Goal: Task Accomplishment & Management: Manage account settings

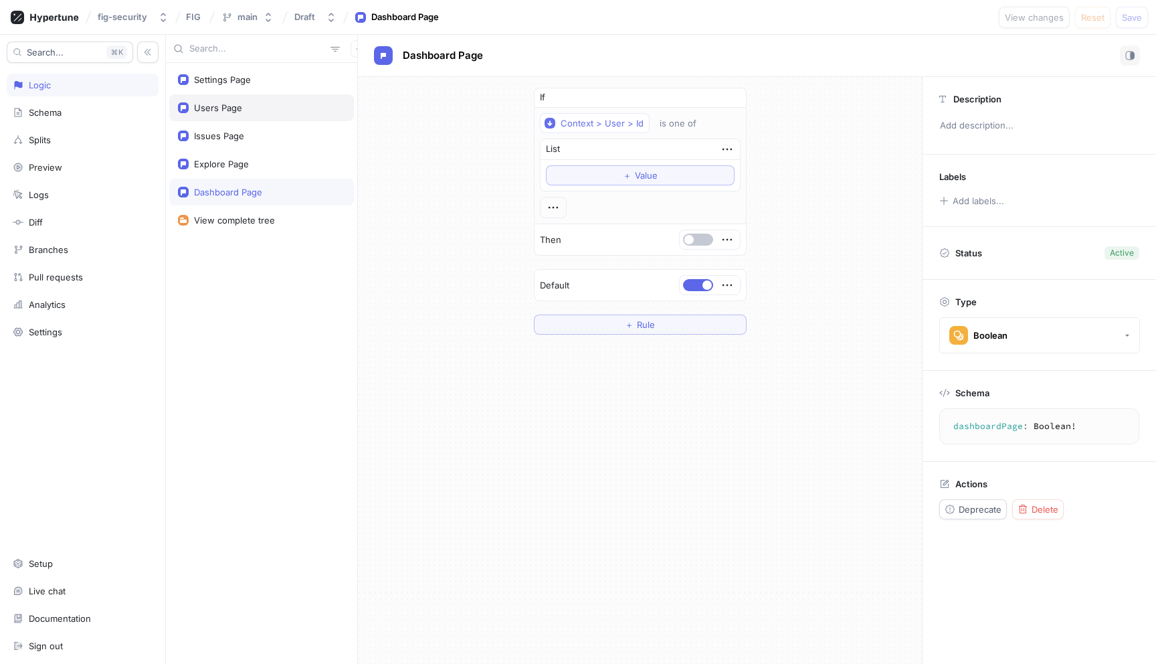
click at [244, 112] on div "Users Page" at bounding box center [261, 107] width 167 height 11
click at [639, 172] on span "Value" at bounding box center [646, 175] width 23 height 8
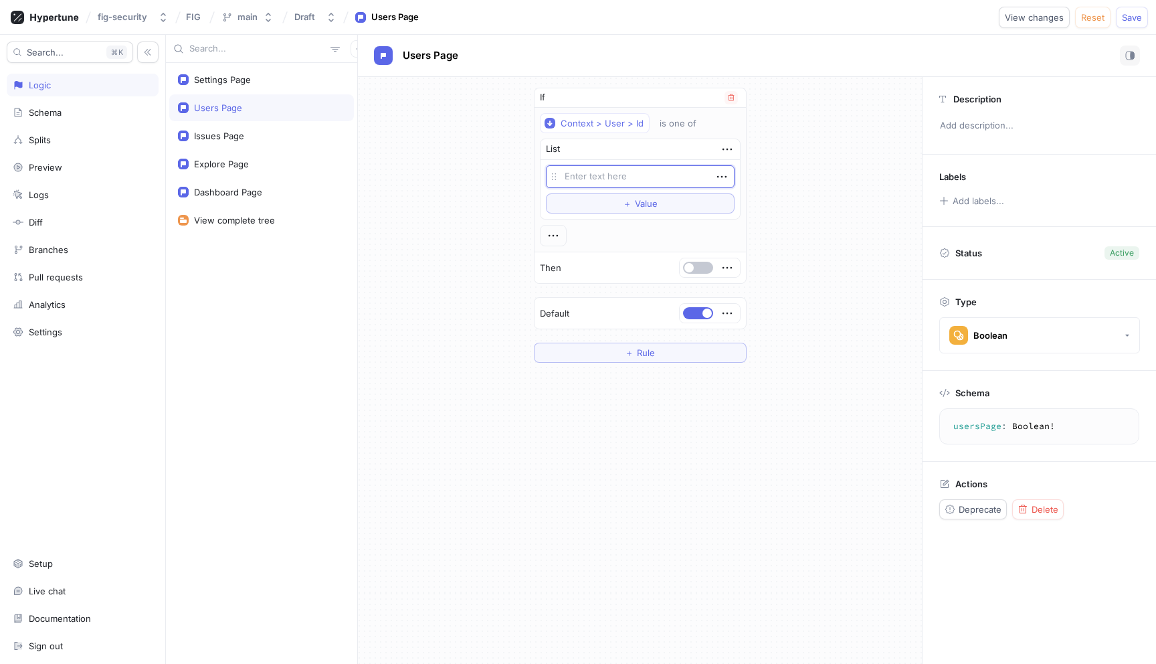
type textarea "x"
type textarea "U329oOrLxp2OQ1NIdkvIyqsEXb0k"
click at [243, 134] on div "Issues Page" at bounding box center [219, 135] width 50 height 11
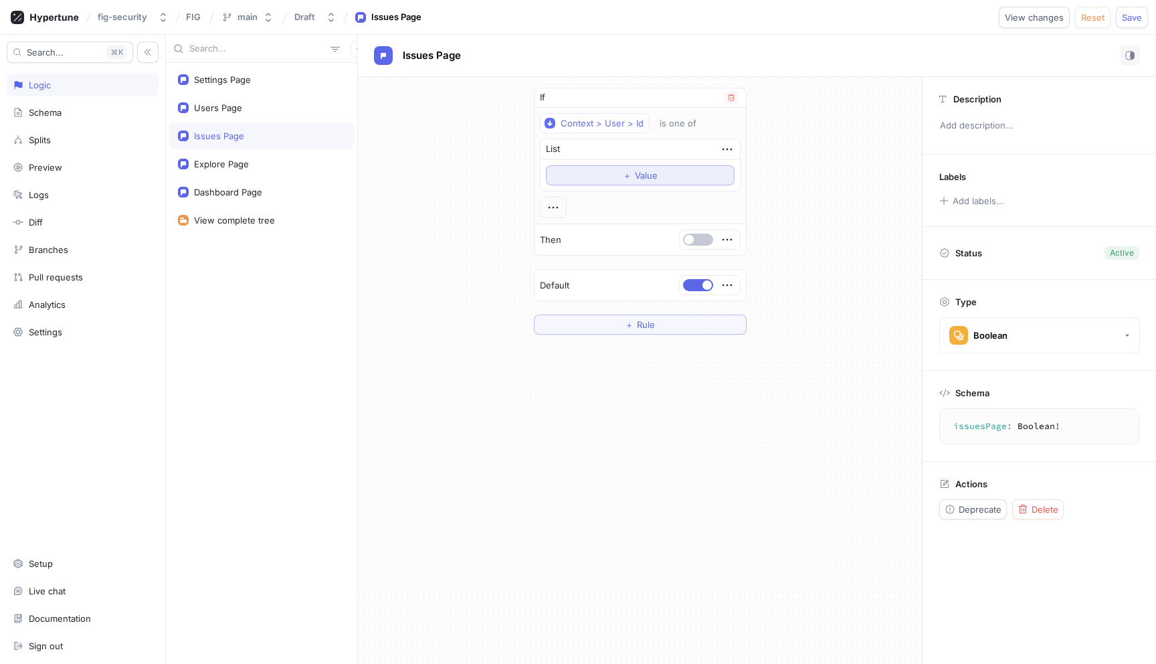
click at [581, 173] on button "＋ Value" at bounding box center [640, 175] width 189 height 20
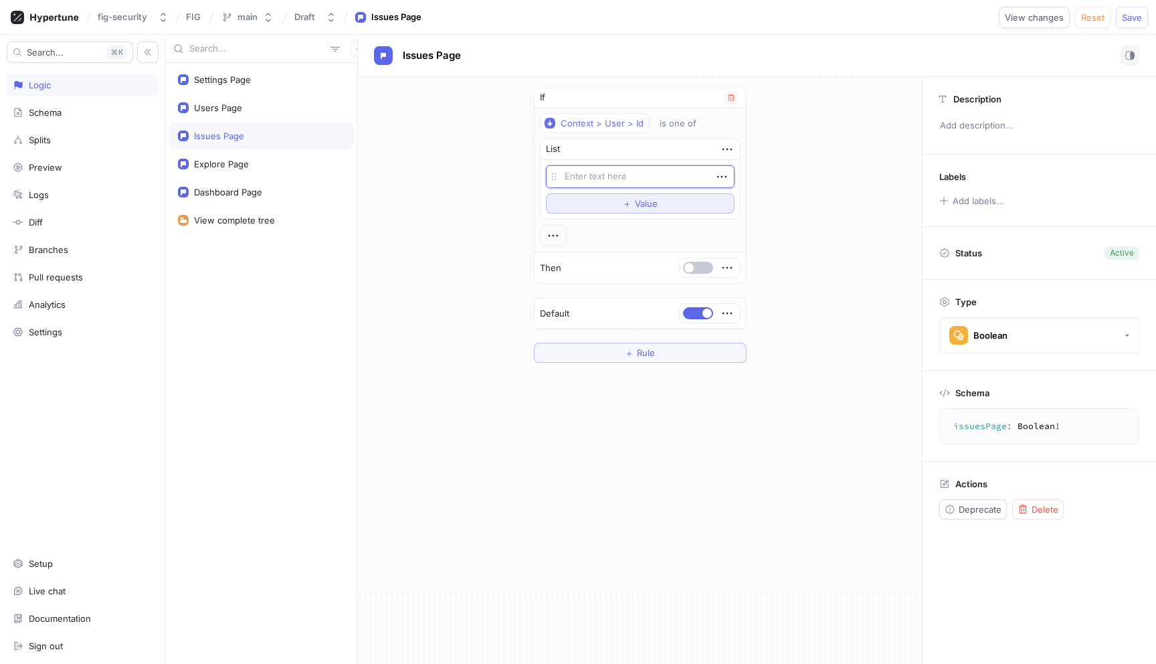
type textarea "x"
type textarea "U329oOrLxp2OQ1NIdkvIyqsEXb0k"
click at [252, 157] on div "Explore Page" at bounding box center [261, 164] width 185 height 27
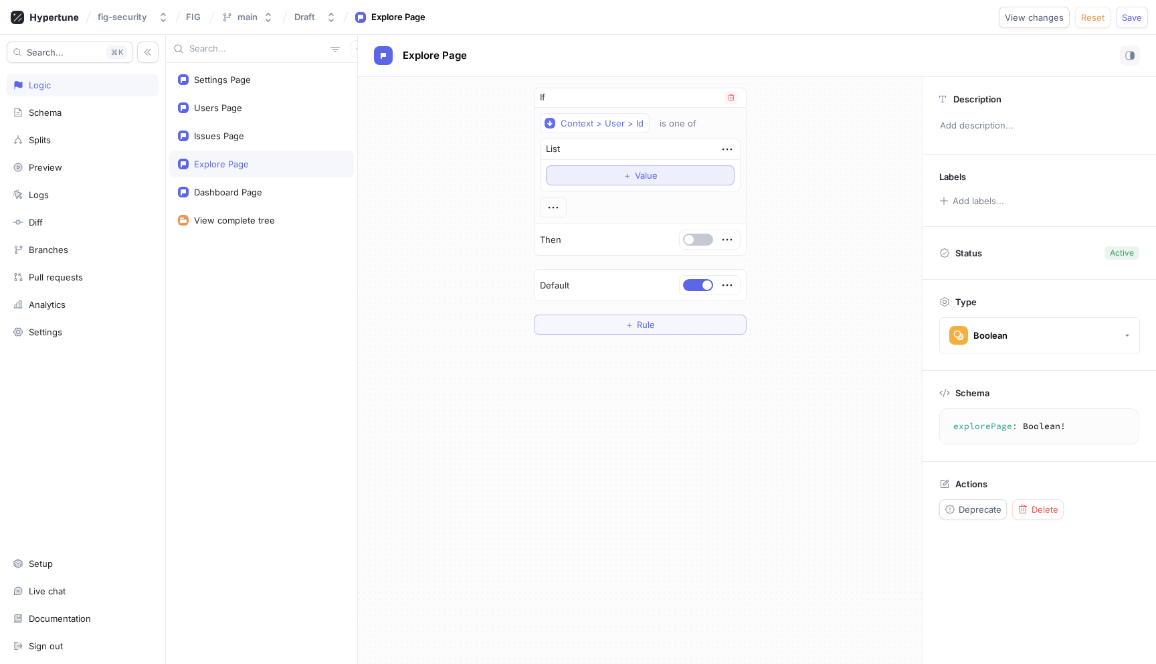
click at [591, 175] on button "＋ Value" at bounding box center [640, 175] width 189 height 20
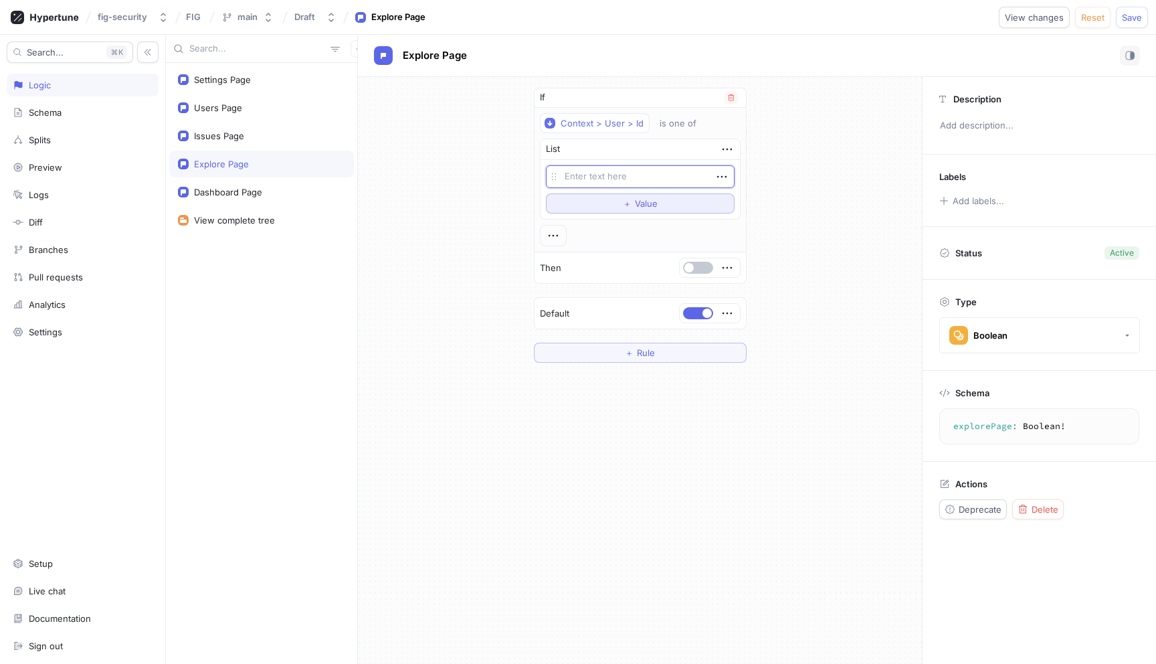
type textarea "x"
type textarea "U329oOrLxp2OQ1NIdkvIyqsEXb0k"
type textarea "x"
click at [269, 188] on div "Dashboard Page" at bounding box center [261, 192] width 167 height 11
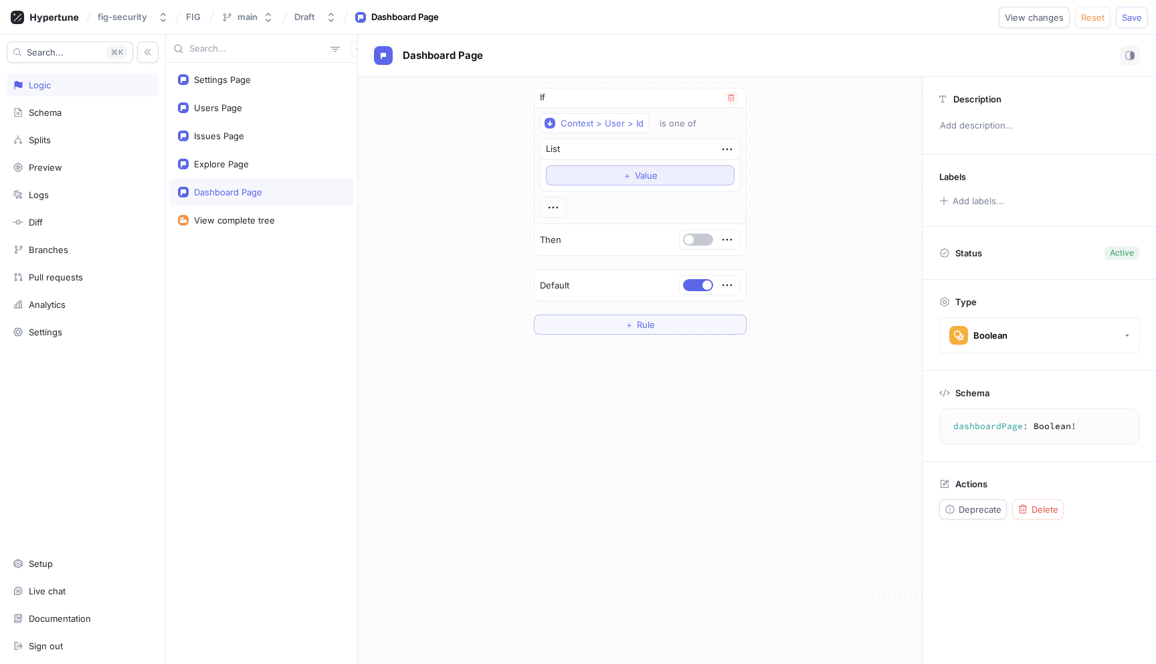
click at [587, 182] on button "＋ Value" at bounding box center [640, 175] width 189 height 20
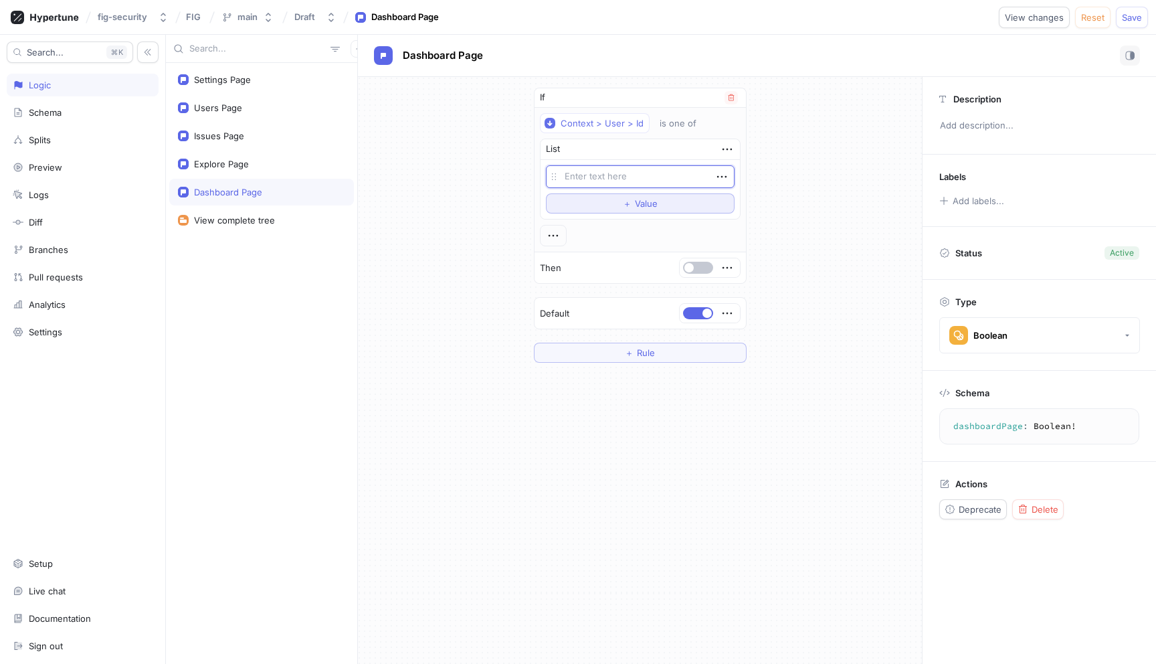
type textarea "x"
type textarea "U329oOrLxp2OQ1NIdkvIyqsEXb0k"
click at [1140, 17] on span "Save" at bounding box center [1132, 17] width 20 height 8
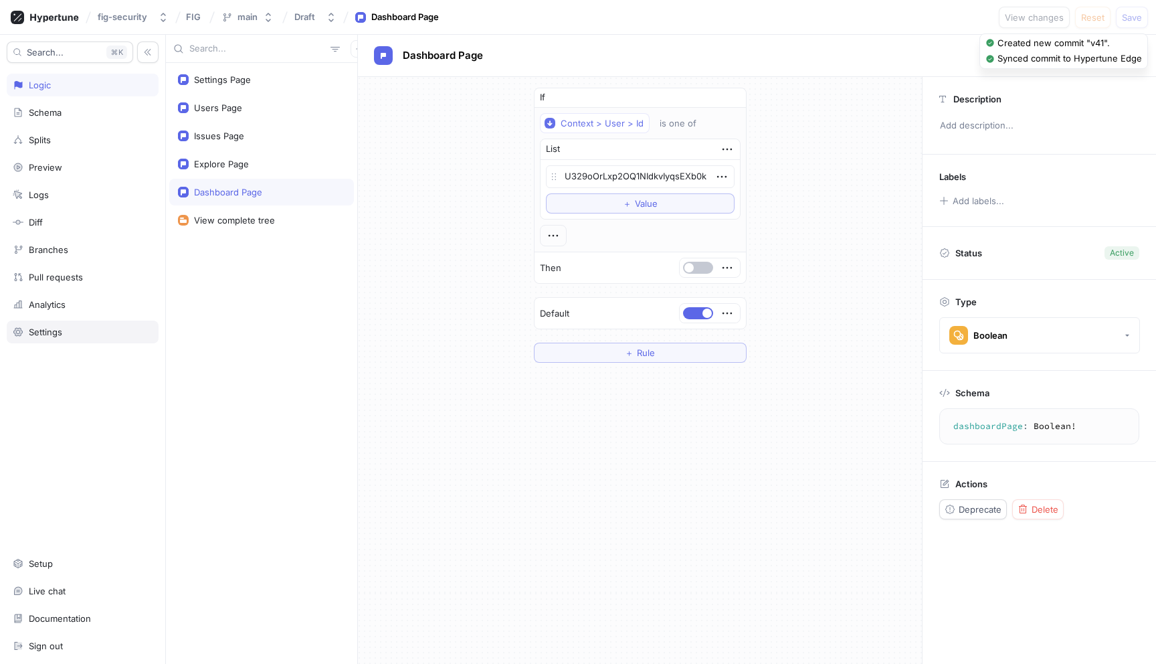
click at [32, 329] on div "Settings" at bounding box center [45, 332] width 33 height 11
type textarea "x"
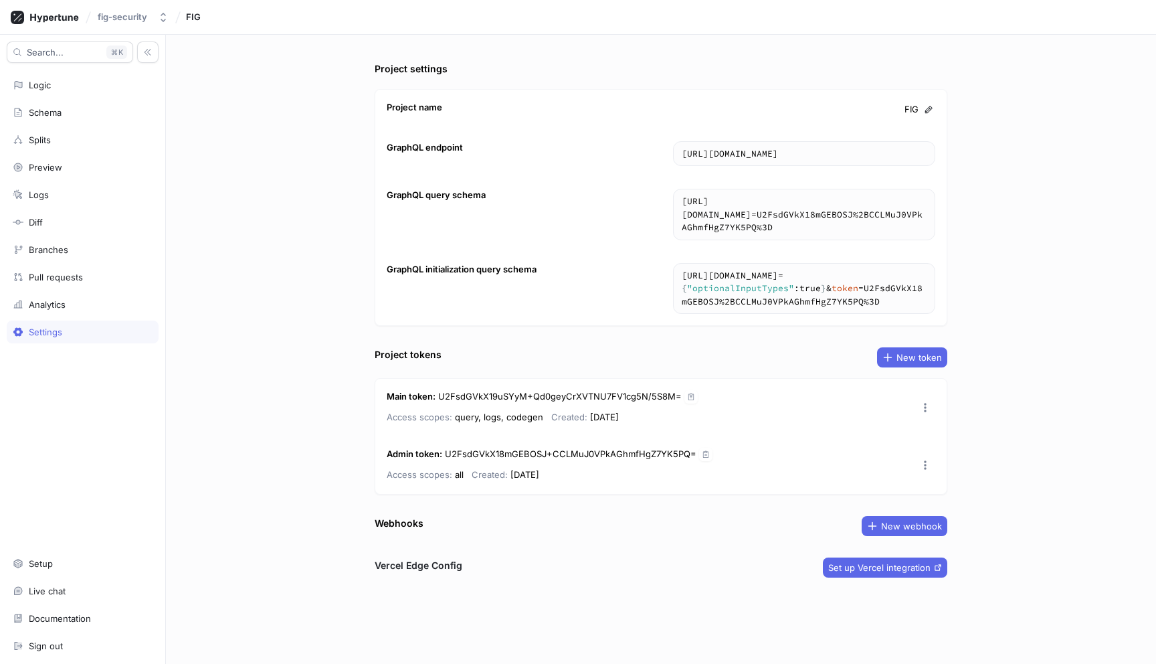
click at [48, 0] on div "fig-security FIG" at bounding box center [578, 17] width 1156 height 35
click at [48, 21] on icon at bounding box center [45, 17] width 68 height 13
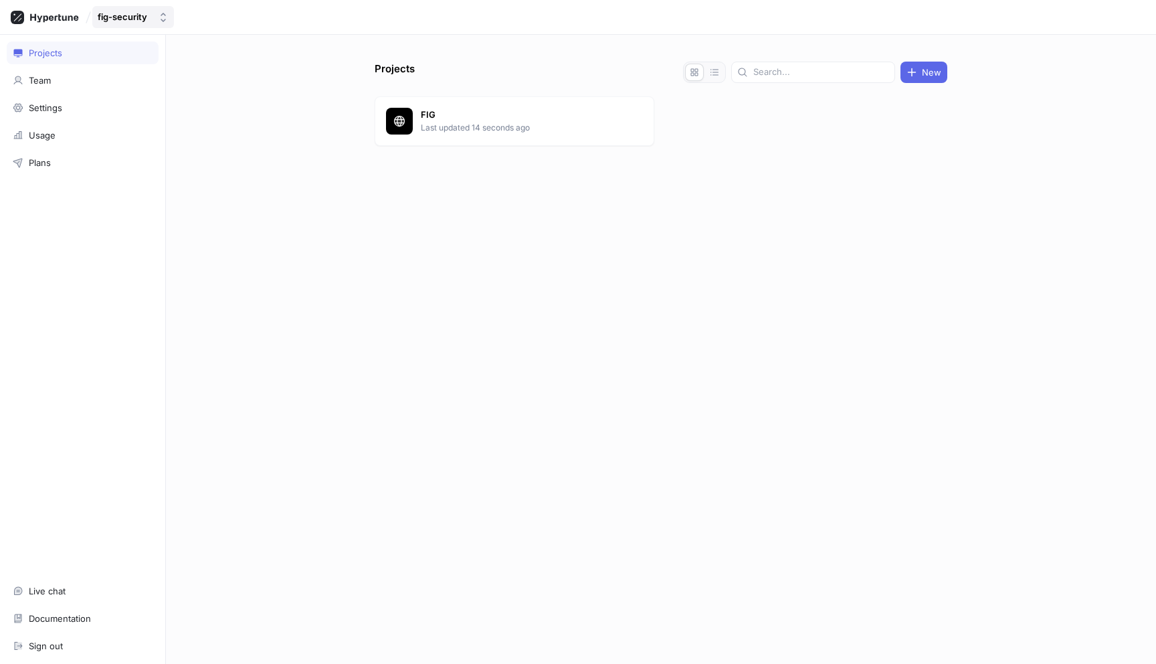
click at [170, 10] on button "fig-security" at bounding box center [133, 17] width 82 height 22
click at [137, 94] on span "fig-security" at bounding box center [176, 91] width 113 height 11
click at [75, 102] on div "Settings" at bounding box center [83, 107] width 140 height 11
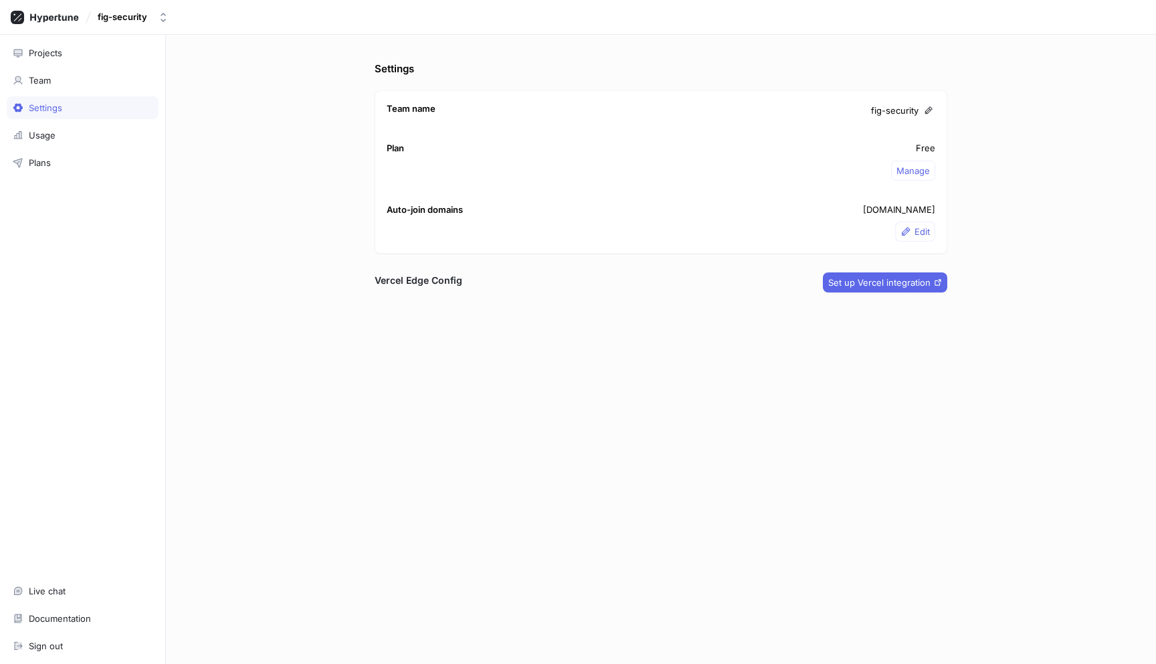
click at [67, 68] on div "Projects Team Settings Usage Plans Live chat Documentation Sign out" at bounding box center [83, 349] width 166 height 629
click at [67, 76] on div "Team" at bounding box center [83, 80] width 140 height 11
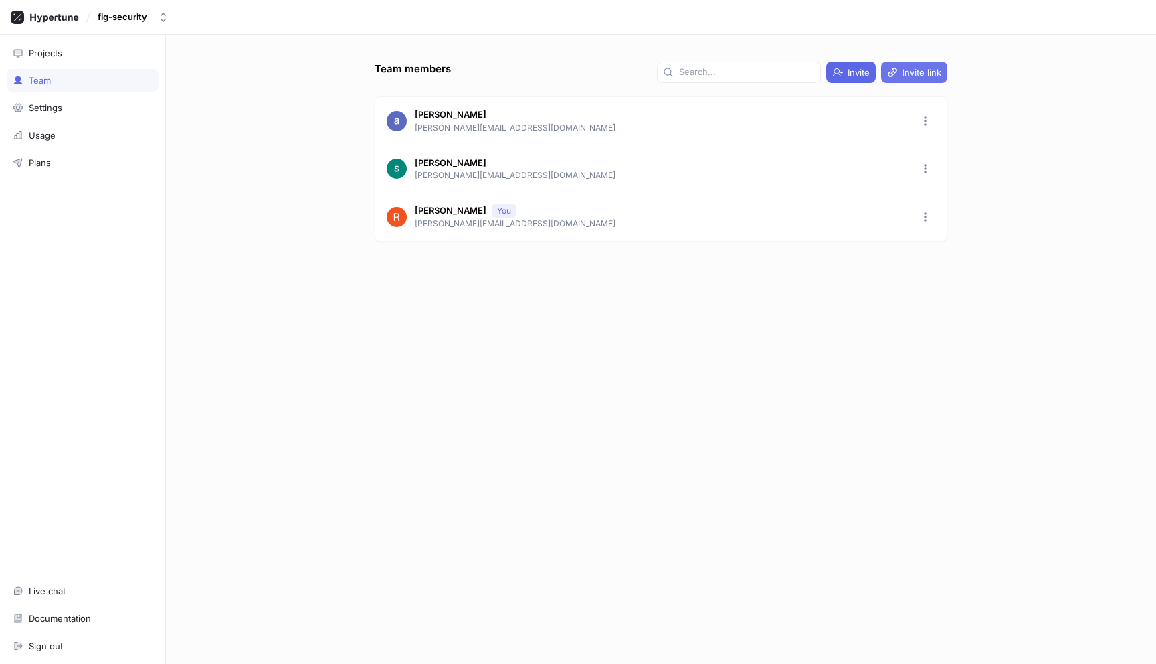
click at [937, 71] on span "Invite link" at bounding box center [922, 72] width 39 height 8
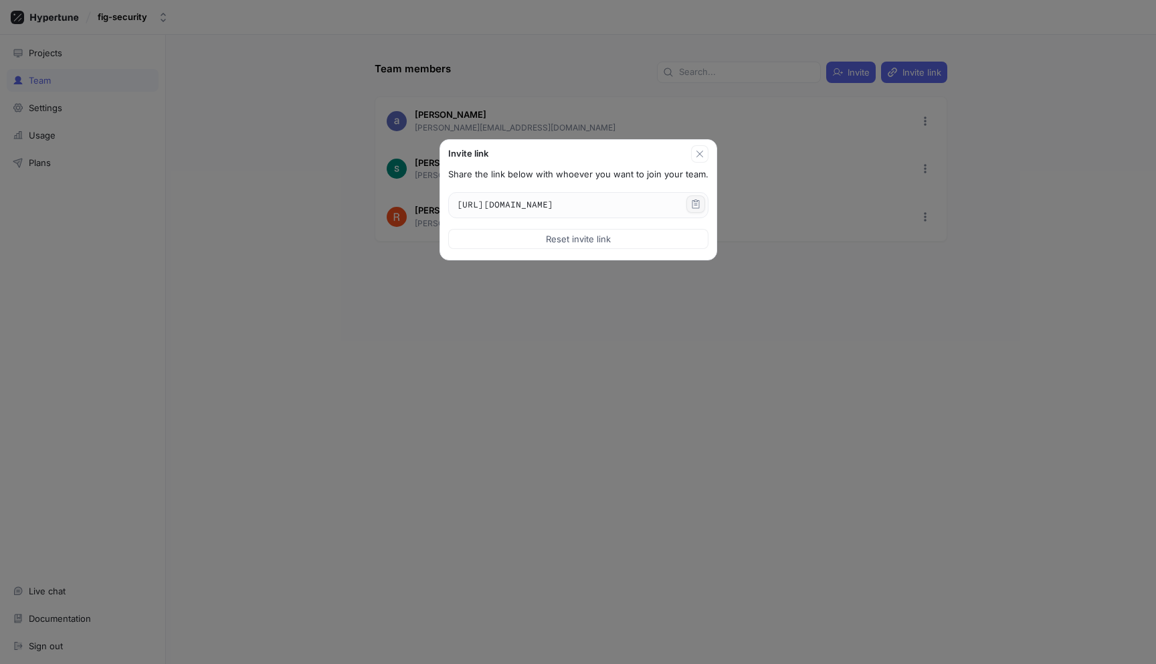
click at [699, 203] on icon "button" at bounding box center [695, 203] width 7 height 9
